Goal: Transaction & Acquisition: Purchase product/service

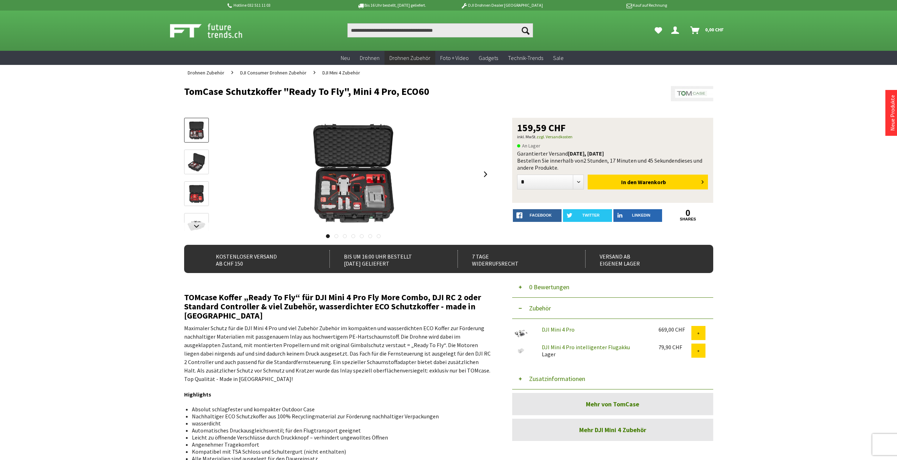
drag, startPoint x: 267, startPoint y: 175, endPoint x: 263, endPoint y: 173, distance: 3.8
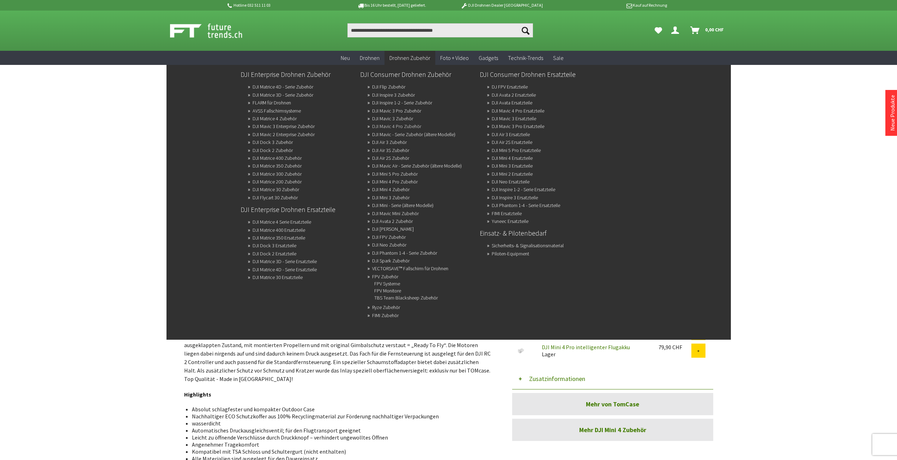
click at [398, 126] on link "DJI Mavic 4 Pro Zubehör" at bounding box center [396, 126] width 49 height 10
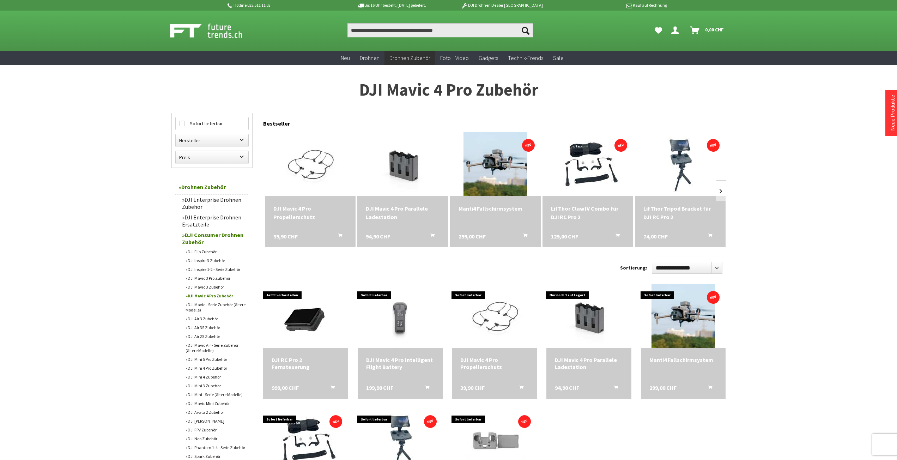
click at [214, 277] on link "DJI Mavic 3 Pro Zubehör" at bounding box center [215, 278] width 67 height 9
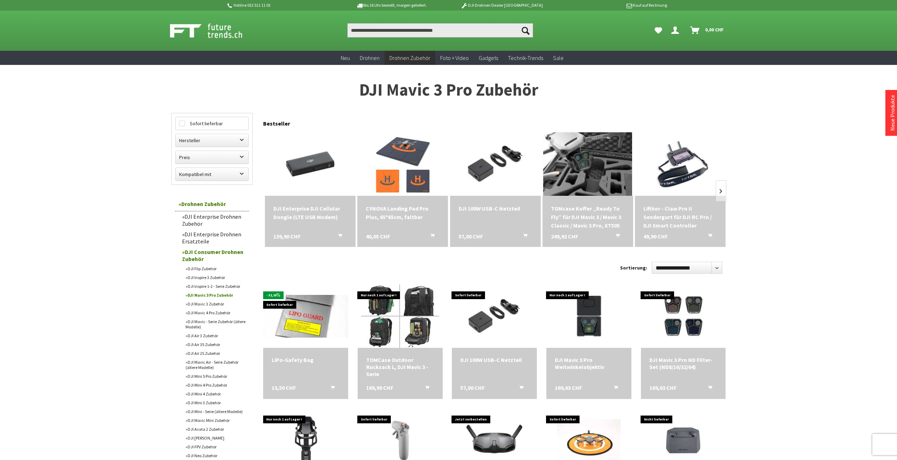
click at [594, 173] on img at bounding box center [587, 164] width 89 height 89
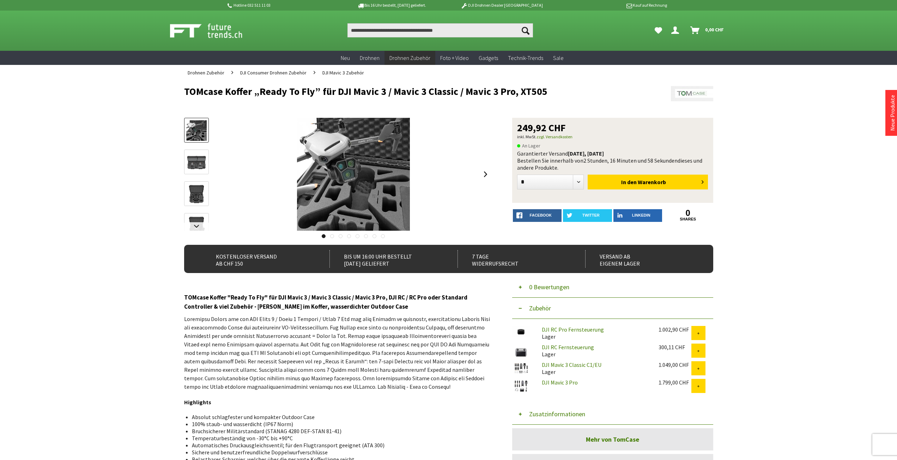
click at [197, 151] on link at bounding box center [196, 162] width 25 height 25
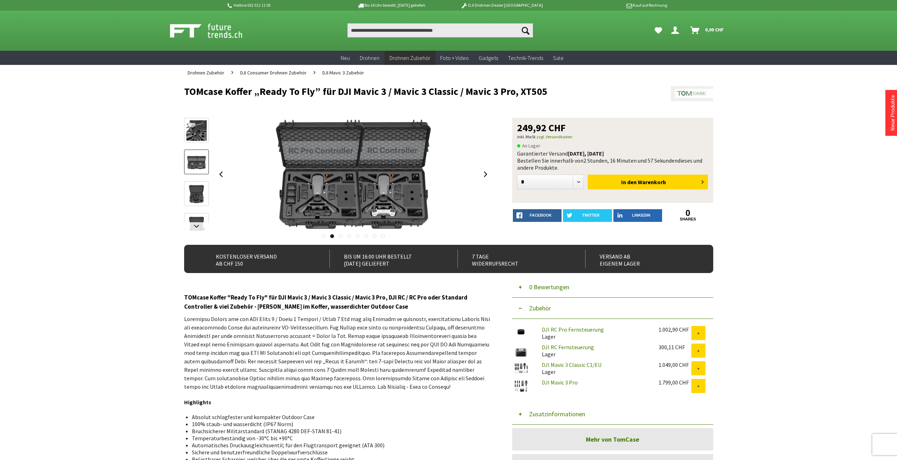
click at [195, 200] on img at bounding box center [196, 194] width 20 height 20
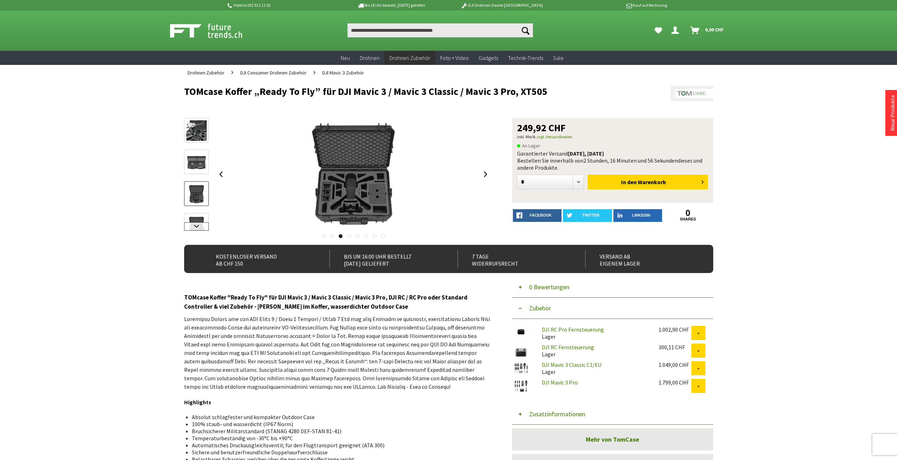
click at [191, 226] on link at bounding box center [196, 226] width 25 height 8
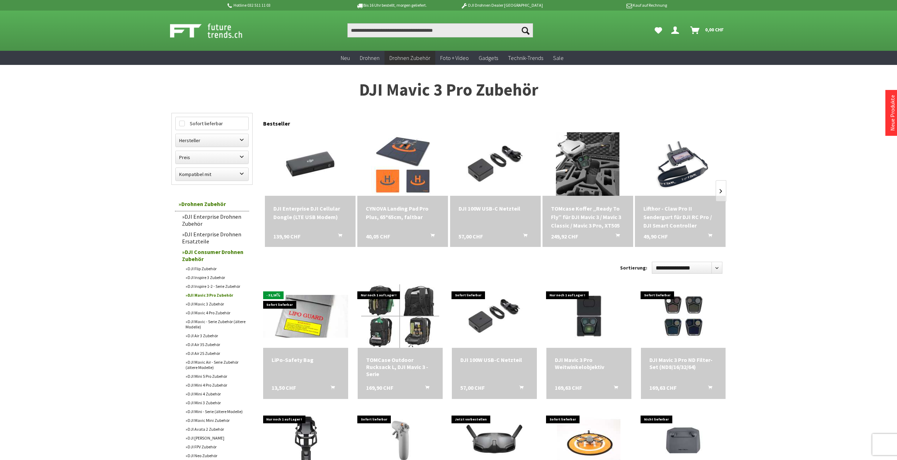
scroll to position [24, 0]
